Goal: Communication & Community: Participate in discussion

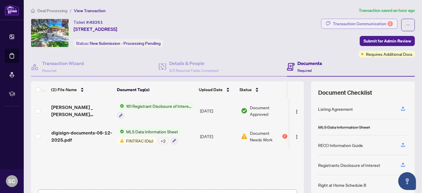
click at [335, 21] on div "Transaction Communication 2" at bounding box center [363, 23] width 60 height 9
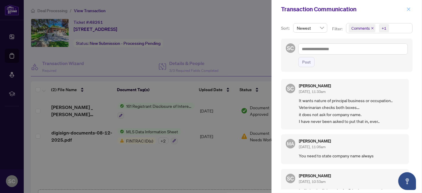
click at [409, 5] on span "button" at bounding box center [408, 8] width 4 height 9
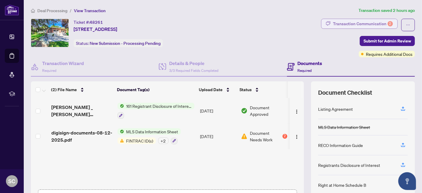
click at [347, 23] on div "Transaction Communication 2" at bounding box center [363, 23] width 60 height 9
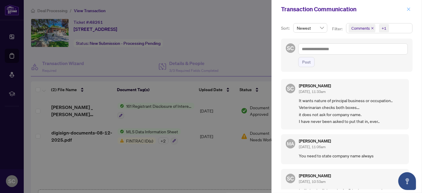
click at [409, 11] on span "button" at bounding box center [408, 8] width 4 height 9
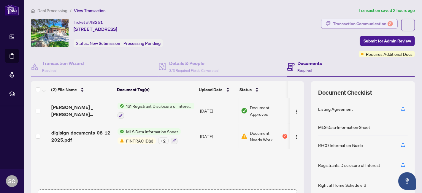
click at [373, 23] on div "Transaction Communication 2" at bounding box center [363, 23] width 60 height 9
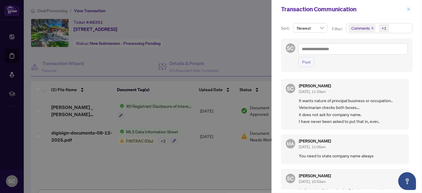
click at [410, 8] on icon "close" at bounding box center [408, 9] width 4 height 4
